Goal: Information Seeking & Learning: Find specific fact

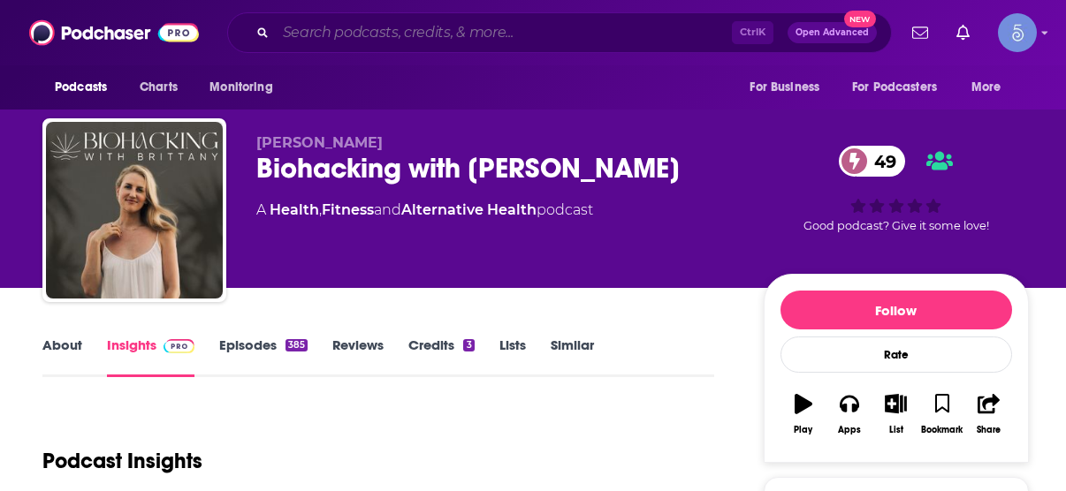
click at [494, 36] on input "Search podcasts, credits, & more..." at bounding box center [504, 33] width 456 height 28
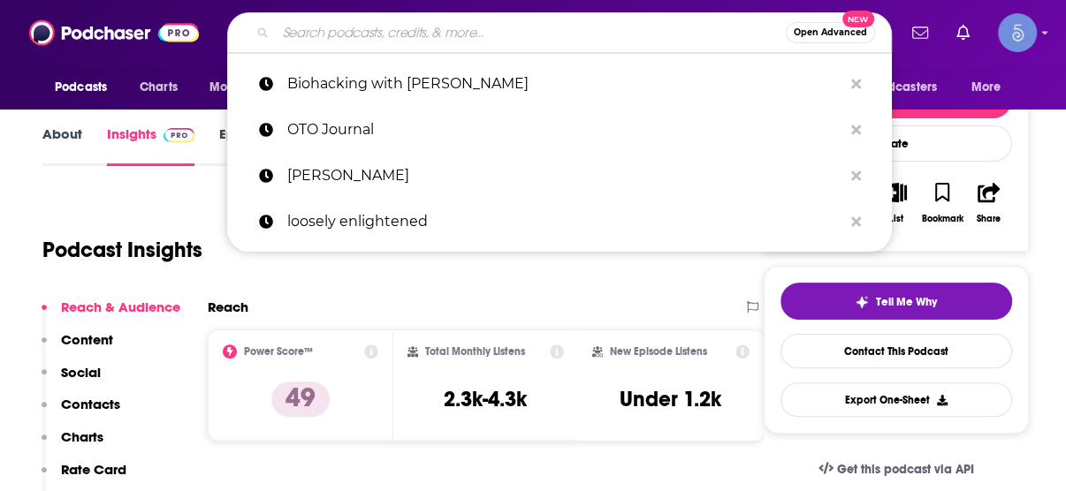
paste input "Exploring the Mystical Side of Life"
type input "Exploring the Mystical Side of Life"
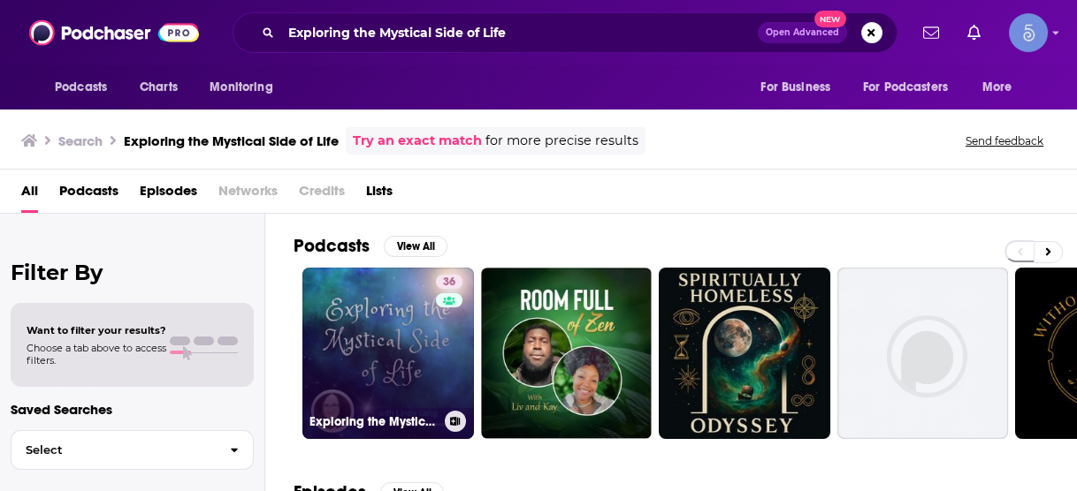
click at [402, 324] on link "36 Exploring the Mystical Side of Life" at bounding box center [387, 353] width 171 height 171
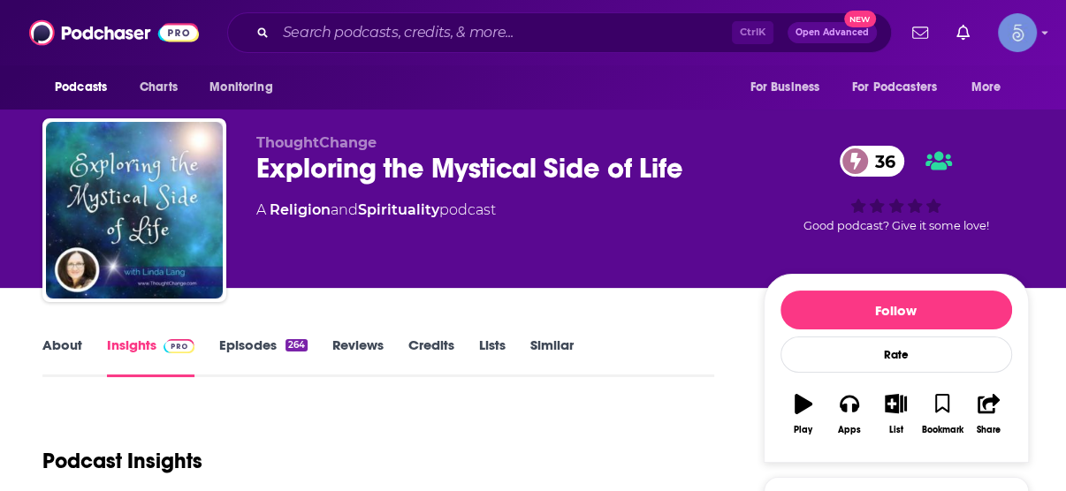
scroll to position [212, 0]
